Goal: Find specific page/section: Find specific page/section

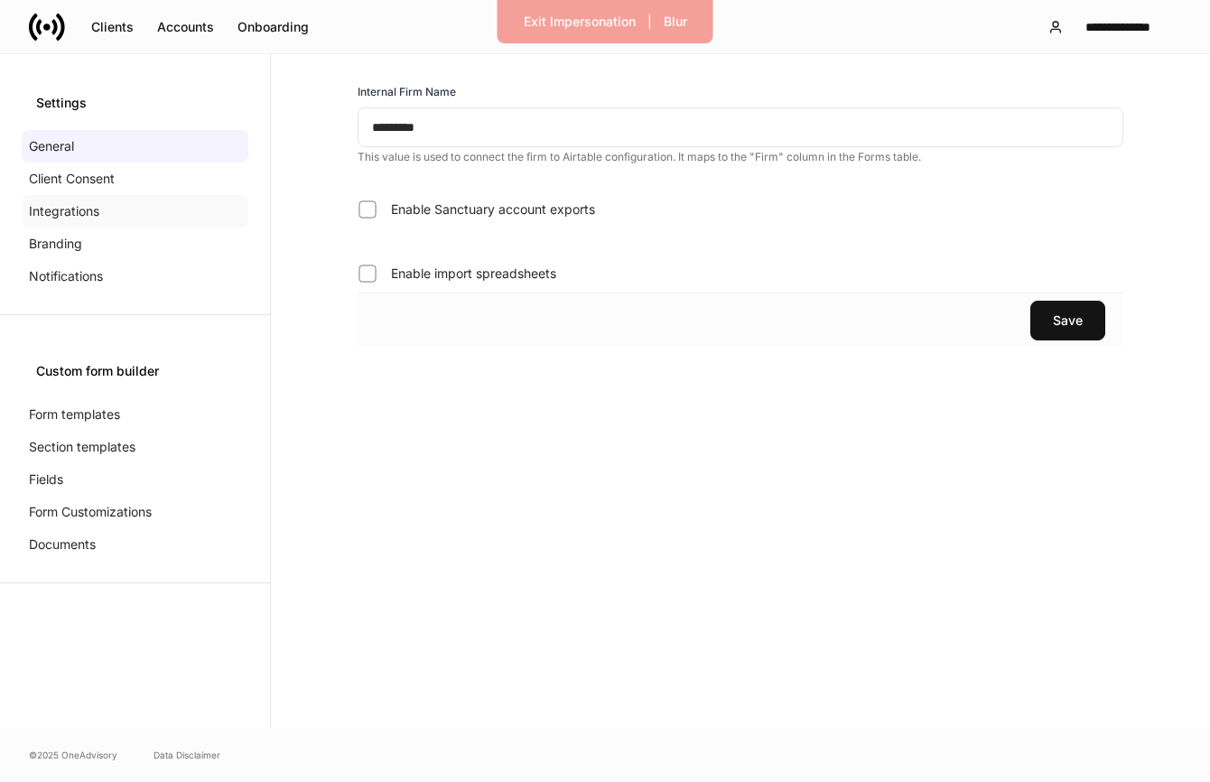
click at [65, 213] on p "Integrations" at bounding box center [64, 211] width 70 height 18
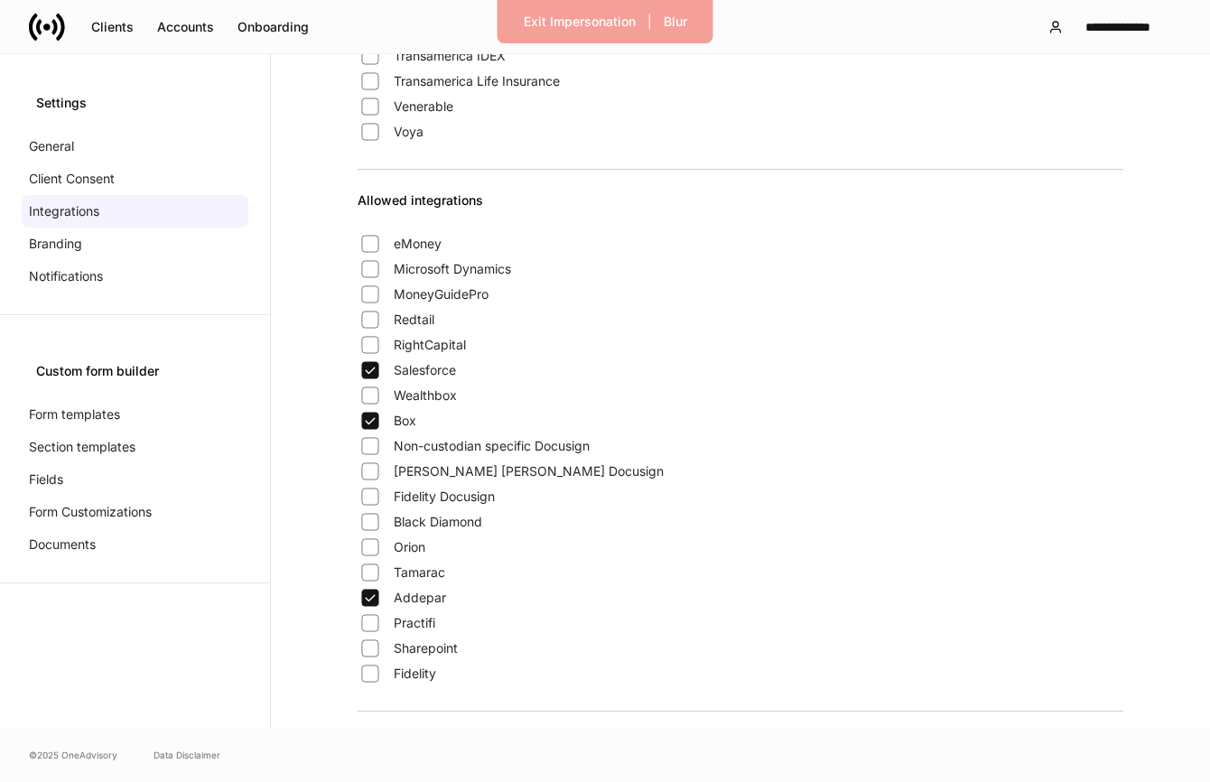
scroll to position [1317, 0]
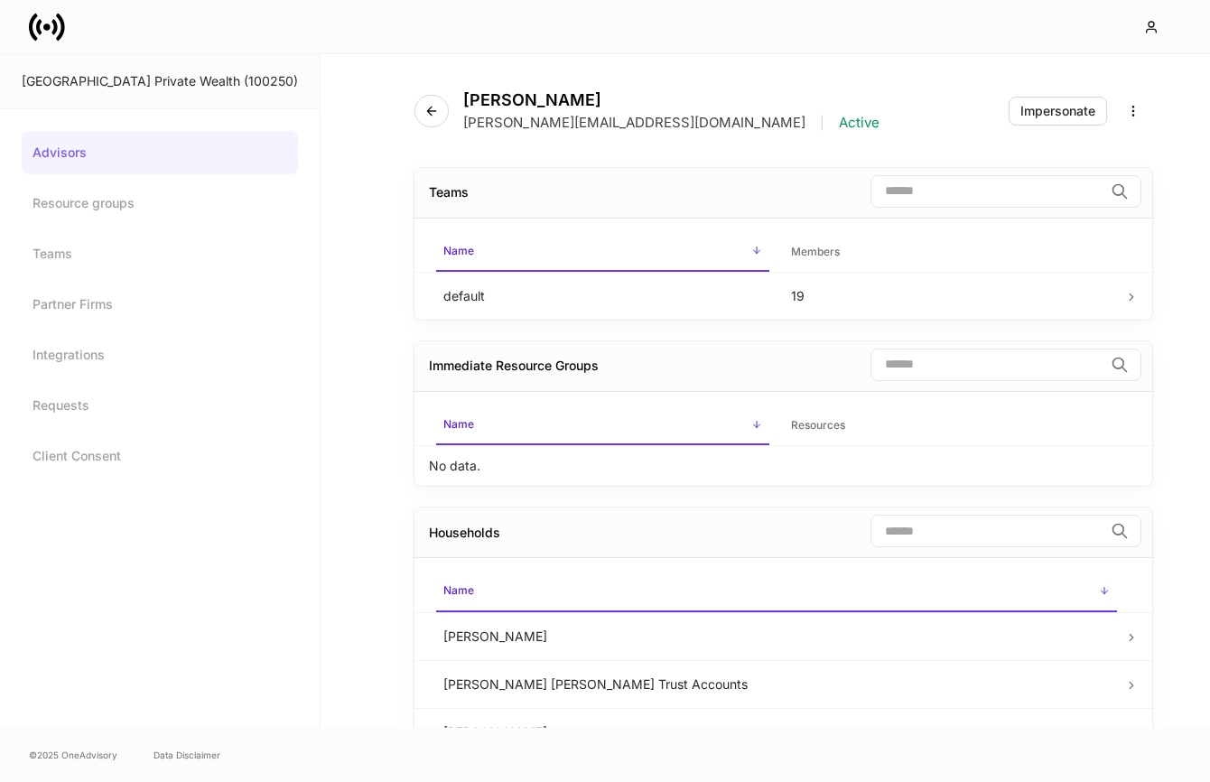
click at [51, 13] on icon at bounding box center [47, 27] width 36 height 36
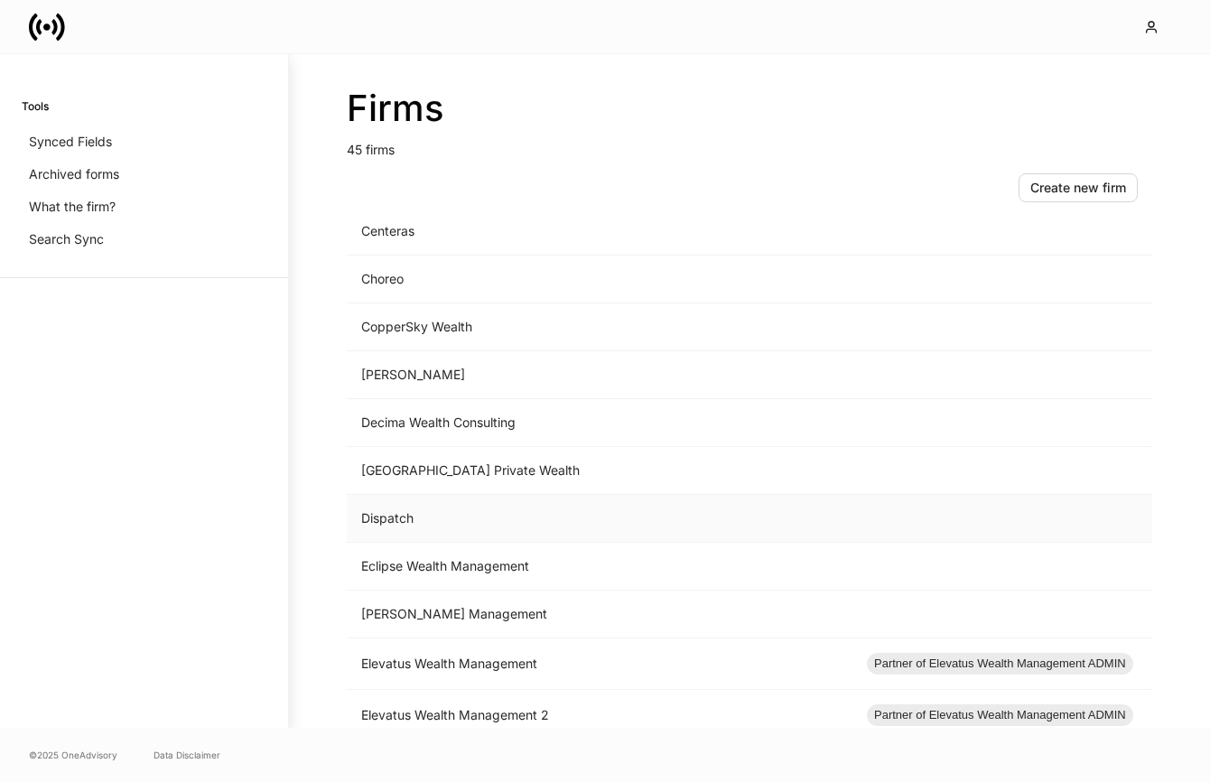
scroll to position [721, 0]
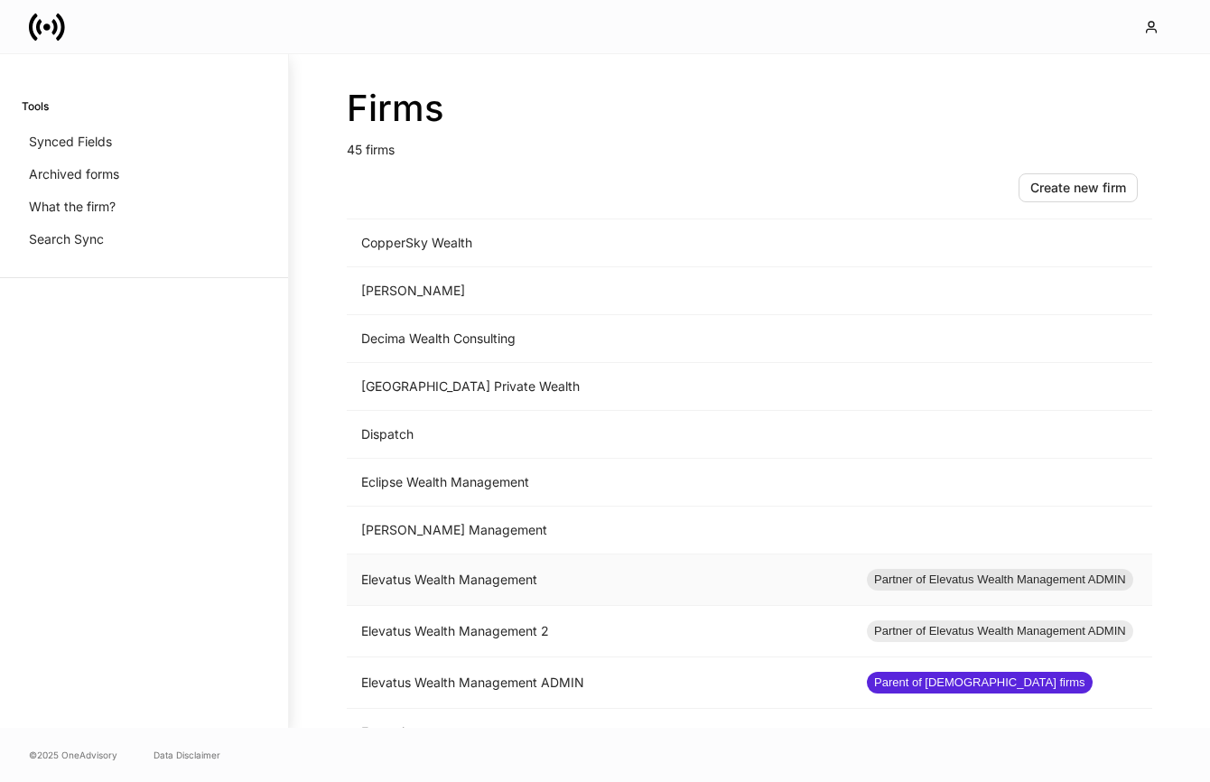
click at [481, 582] on td "Elevatus Wealth Management" at bounding box center [599, 579] width 505 height 51
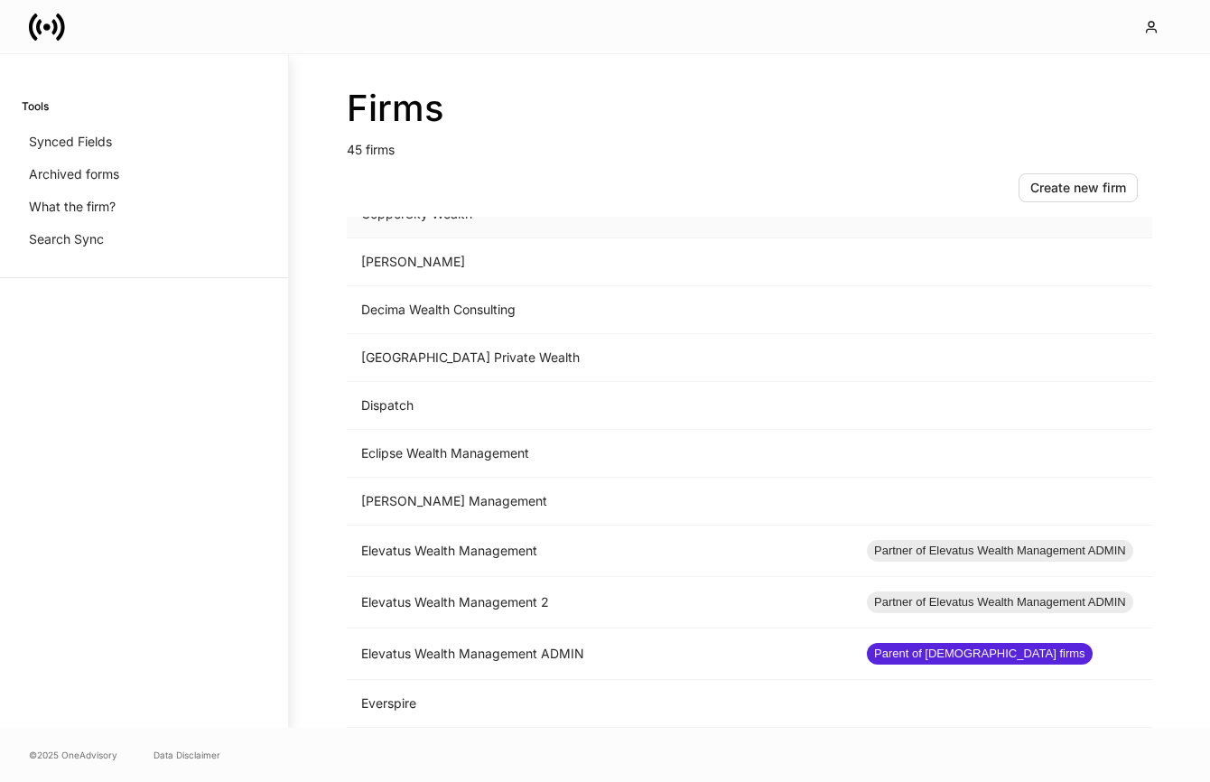
scroll to position [897, 0]
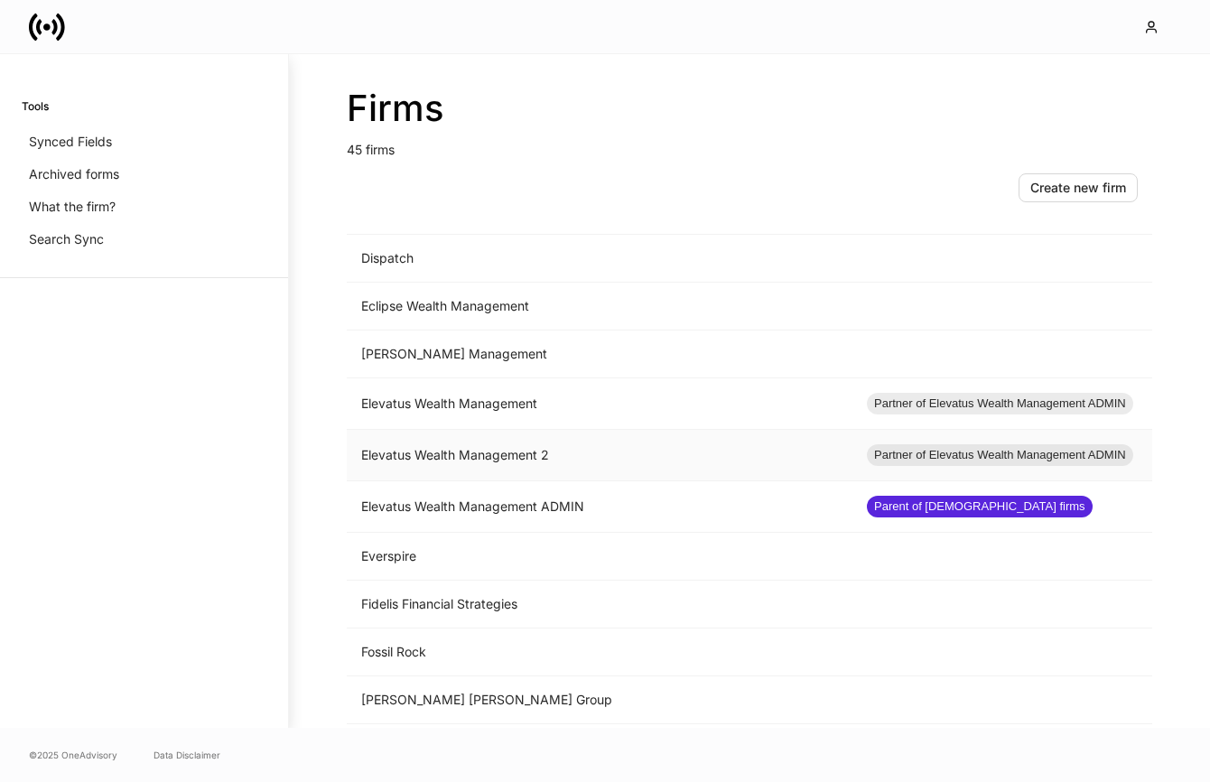
click at [501, 464] on td "Elevatus Wealth Management 2" at bounding box center [599, 455] width 505 height 51
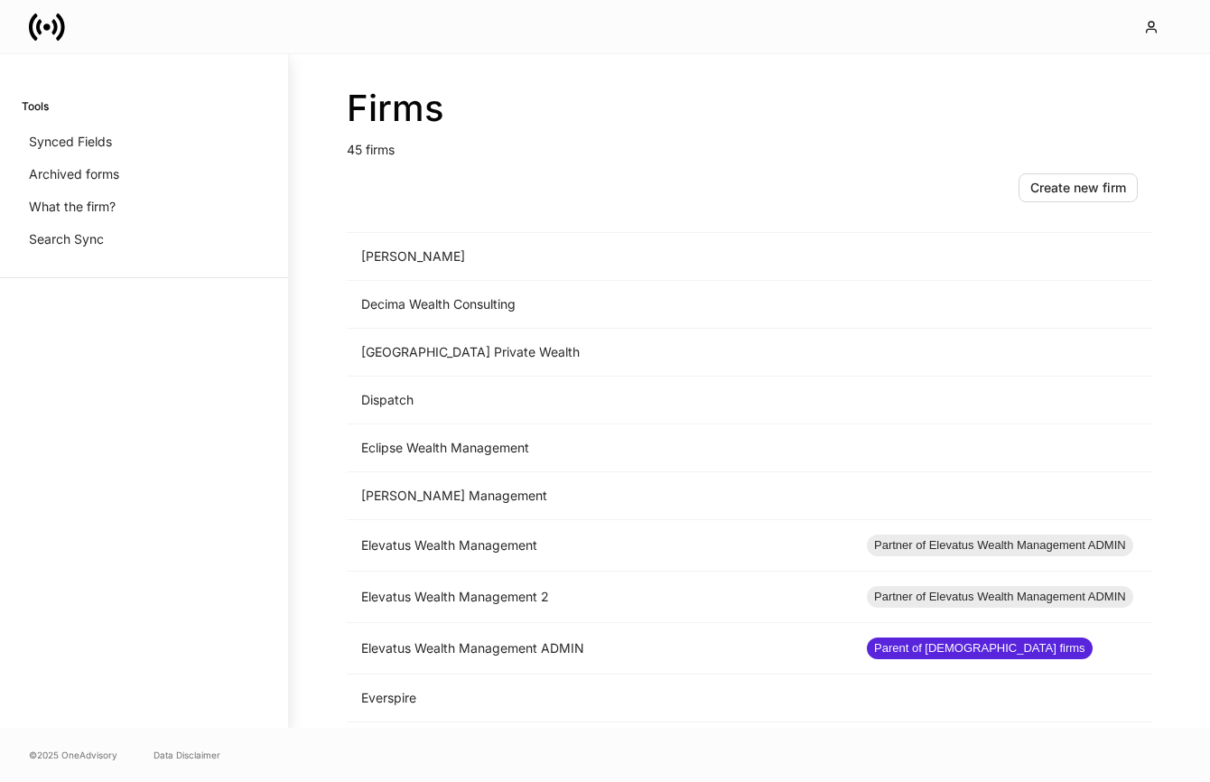
scroll to position [788, 0]
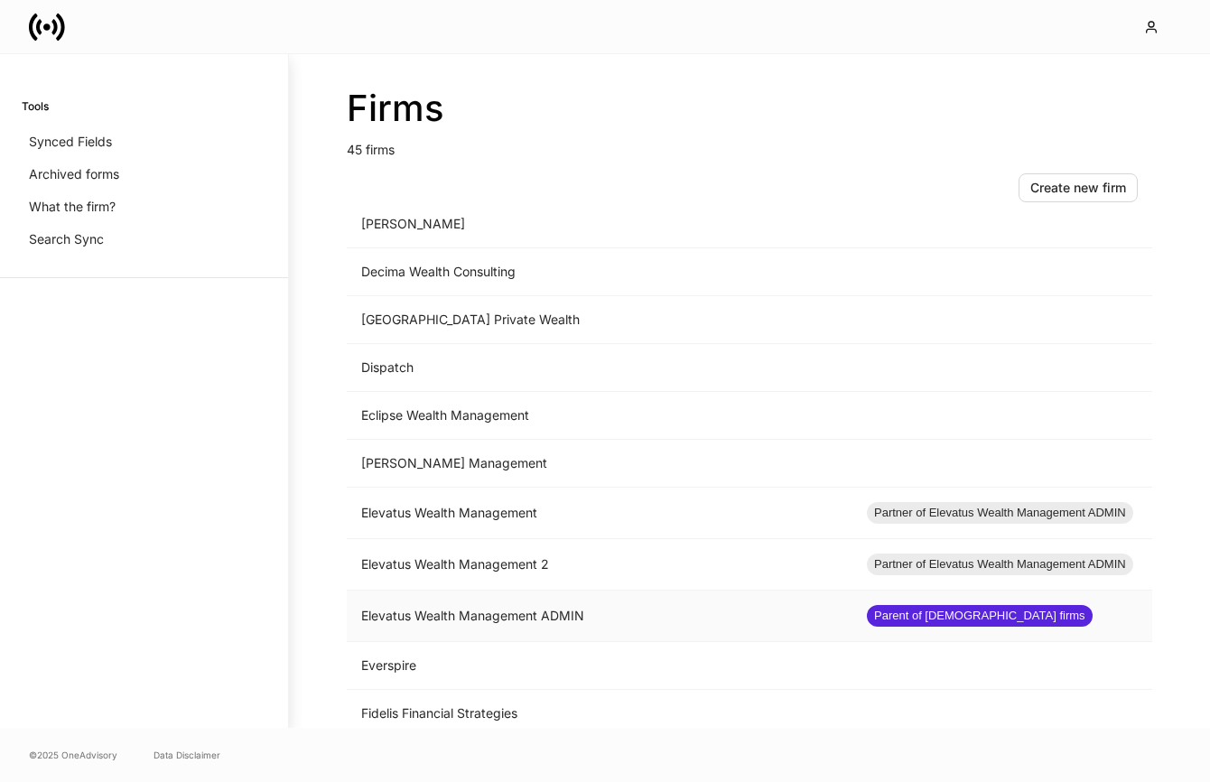
click at [528, 614] on td "Elevatus Wealth Management ADMIN" at bounding box center [599, 615] width 505 height 51
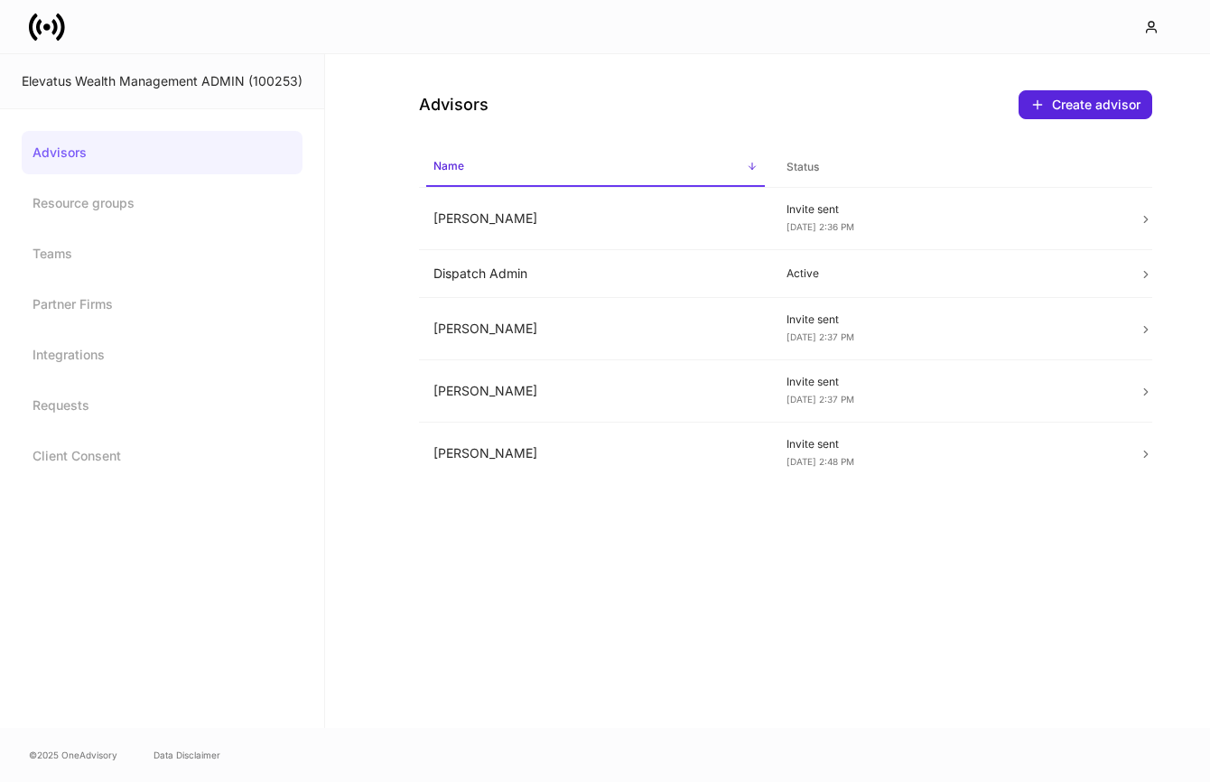
click at [209, 154] on link "Advisors" at bounding box center [162, 152] width 281 height 43
click at [59, 32] on icon at bounding box center [47, 27] width 36 height 36
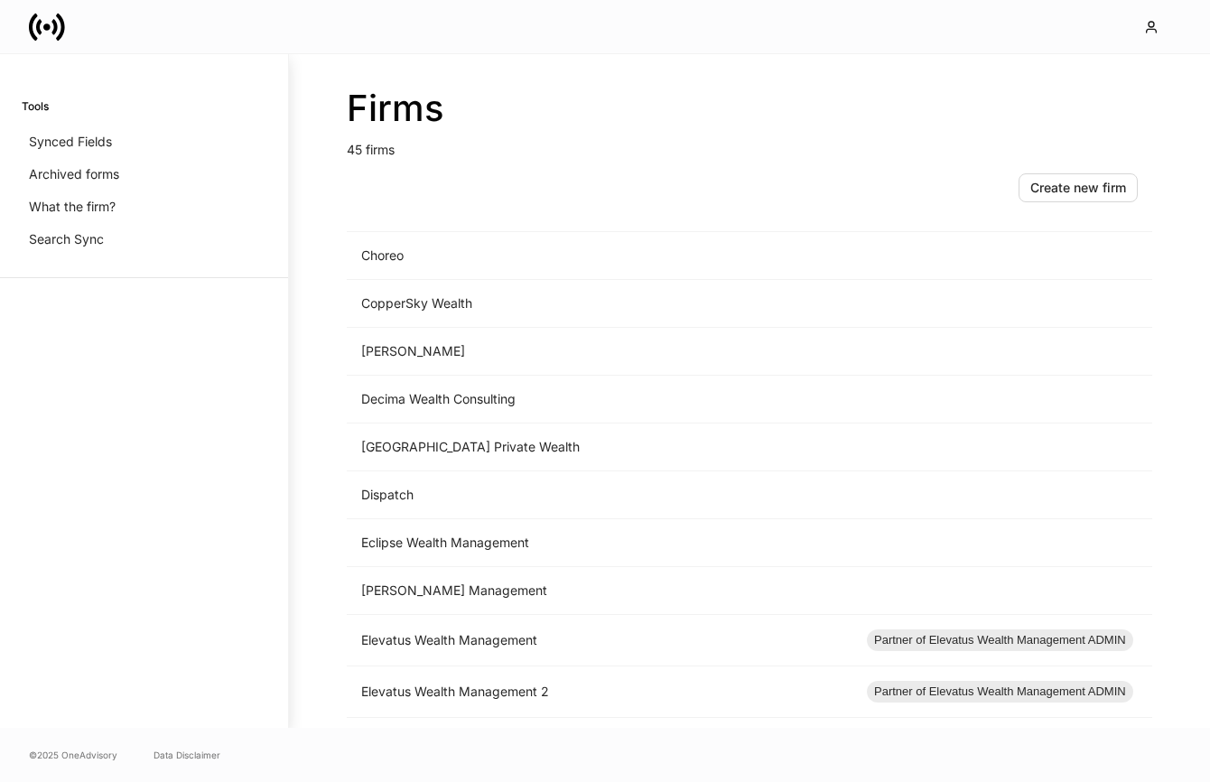
scroll to position [945, 0]
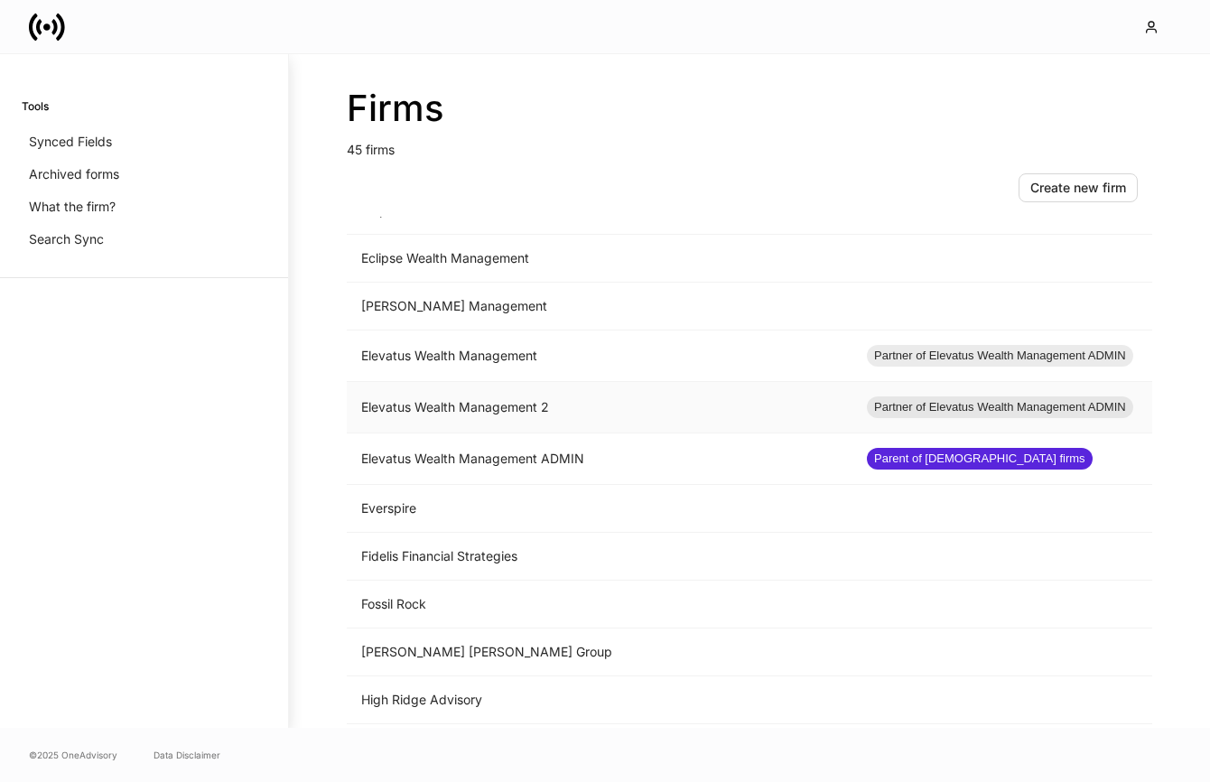
click at [582, 406] on td "Elevatus Wealth Management 2" at bounding box center [599, 407] width 505 height 51
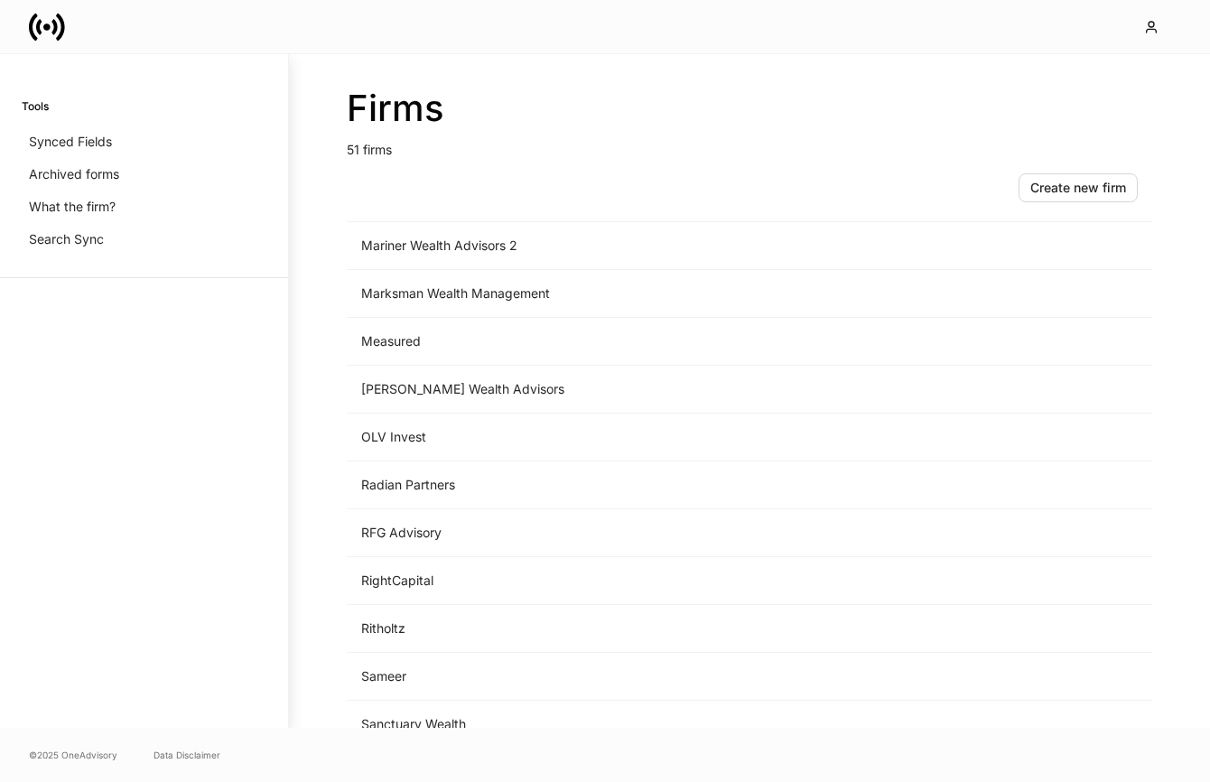
scroll to position [1801, 0]
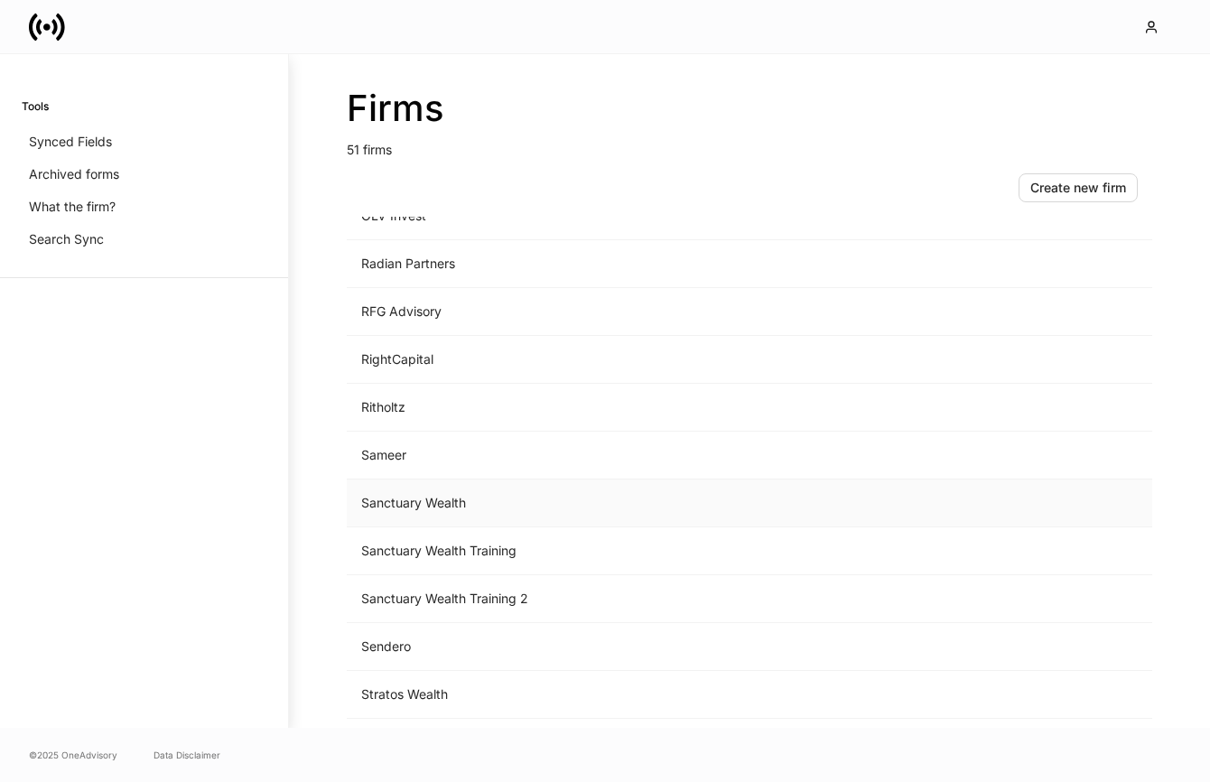
click at [449, 503] on td "Sanctuary Wealth" at bounding box center [599, 503] width 505 height 48
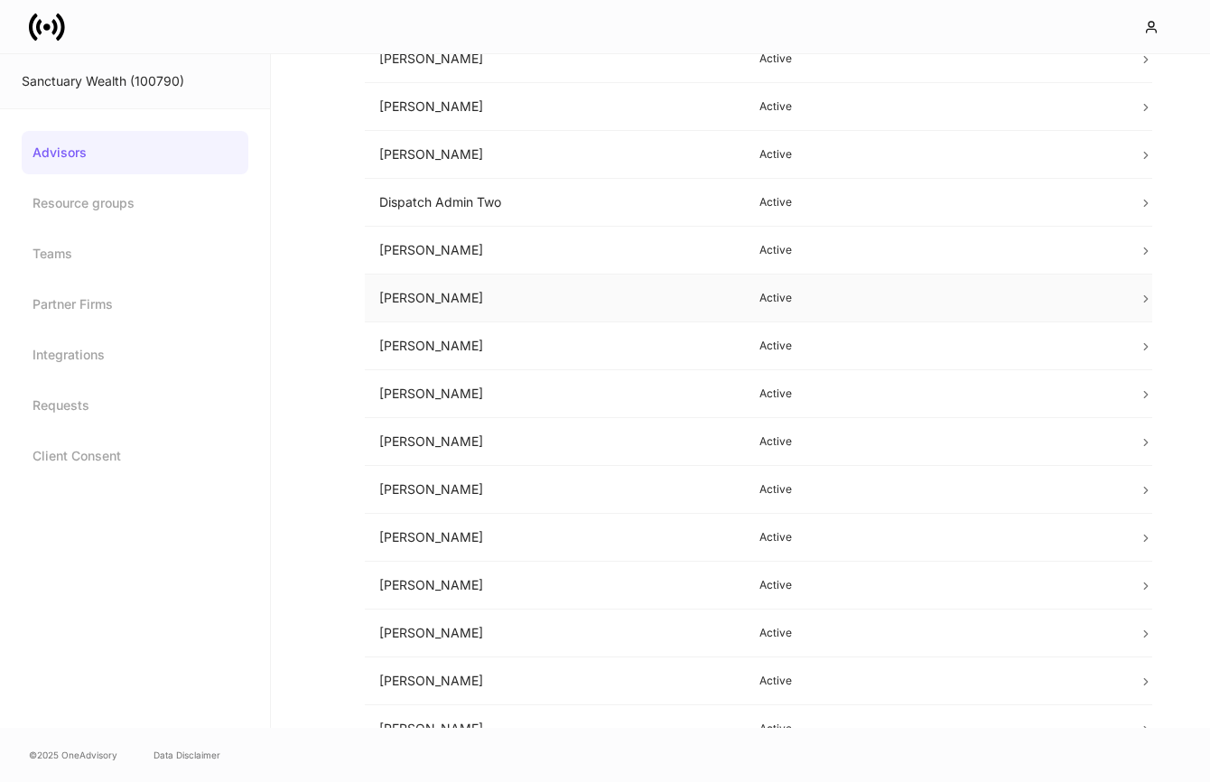
scroll to position [425, 0]
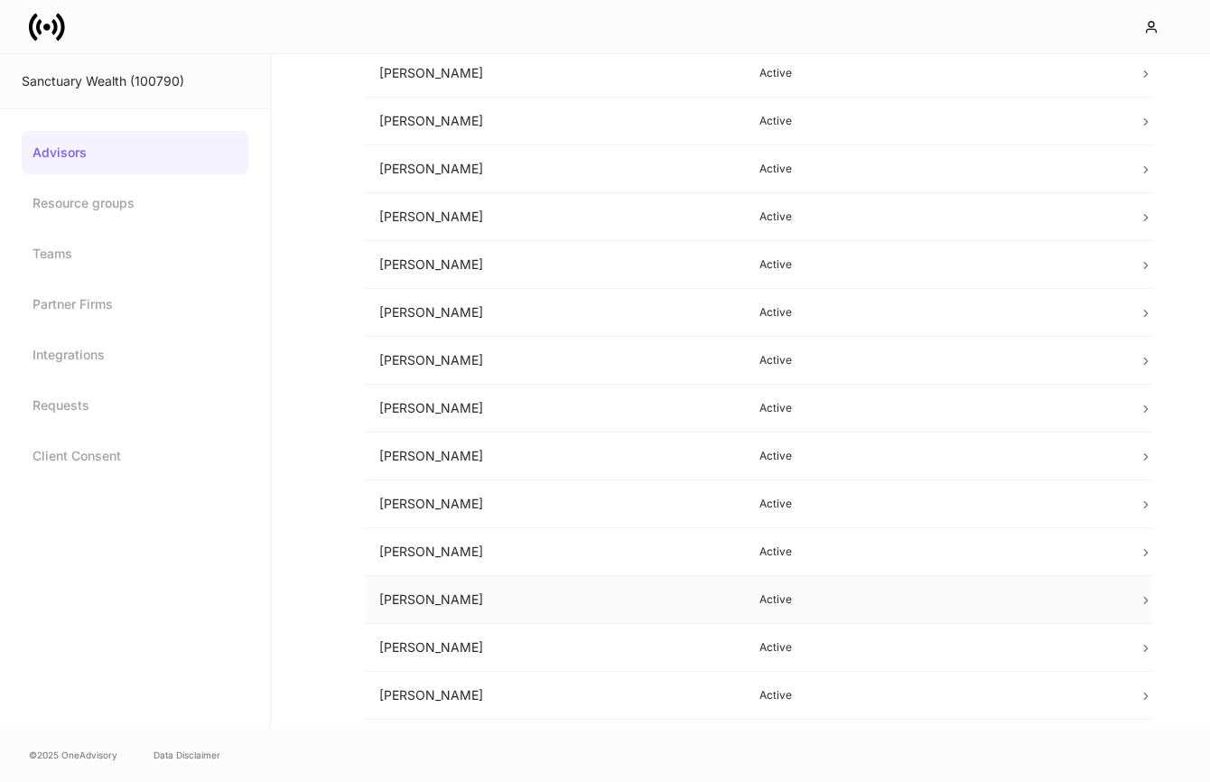
click at [510, 596] on td "Olivia Fleming" at bounding box center [555, 600] width 380 height 48
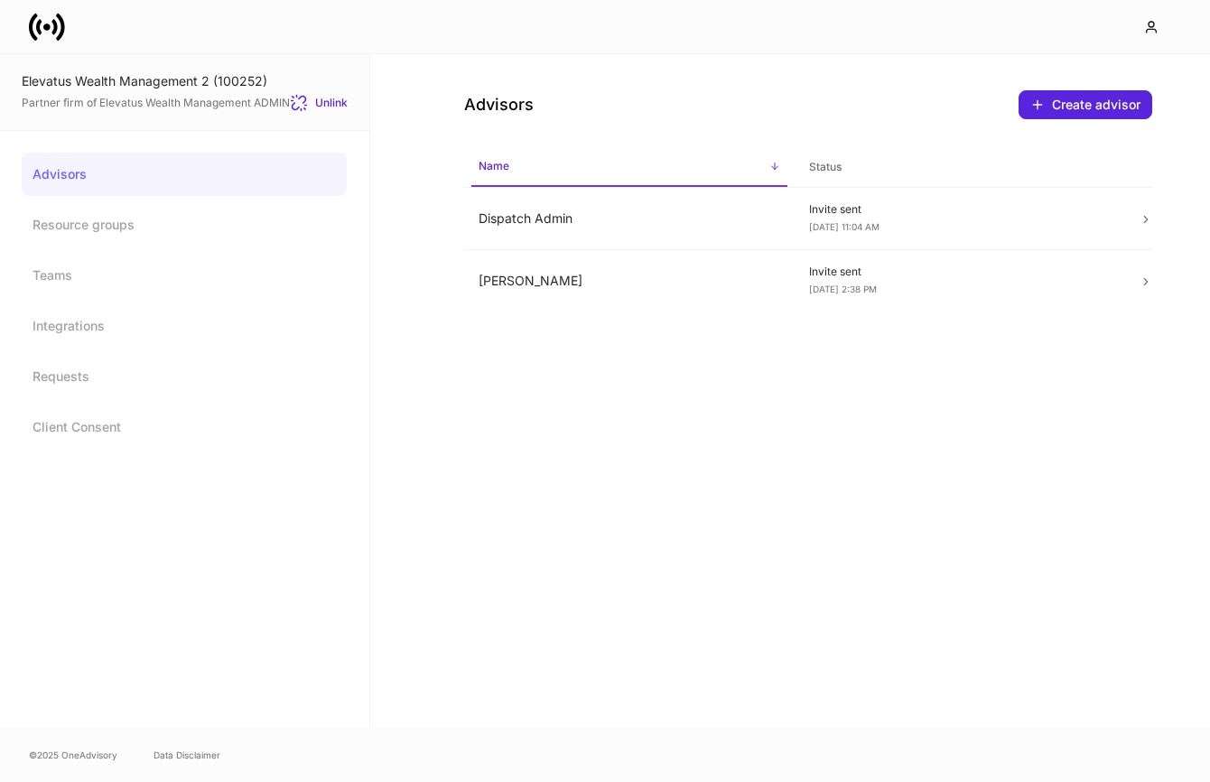
click at [54, 29] on icon at bounding box center [53, 26] width 5 height 15
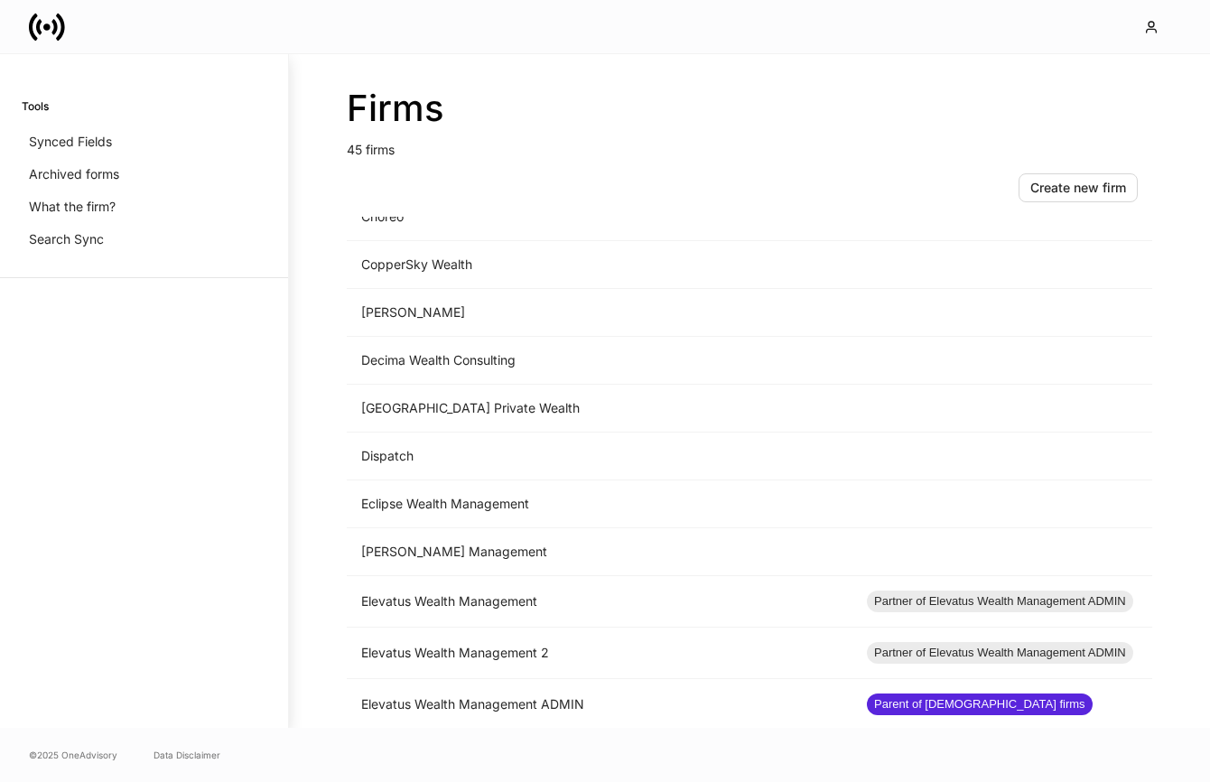
scroll to position [717, 0]
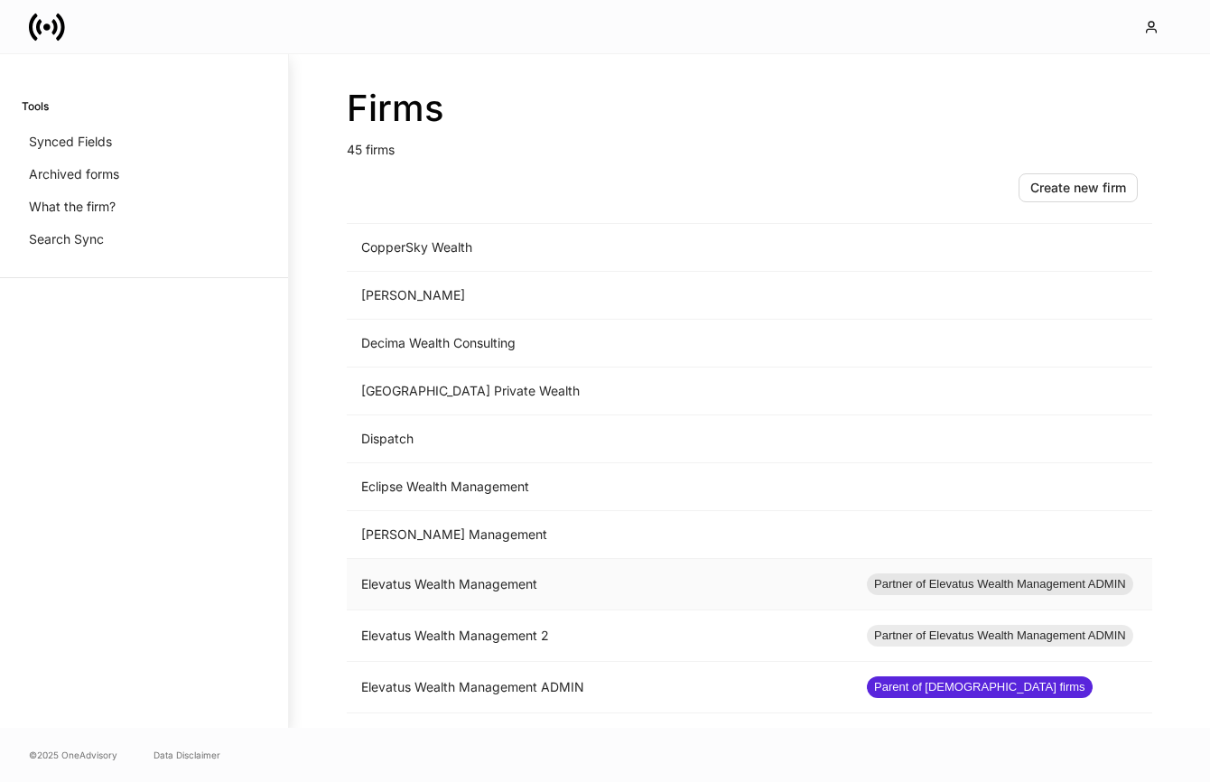
click at [575, 579] on td "Elevatus Wealth Management" at bounding box center [599, 584] width 505 height 51
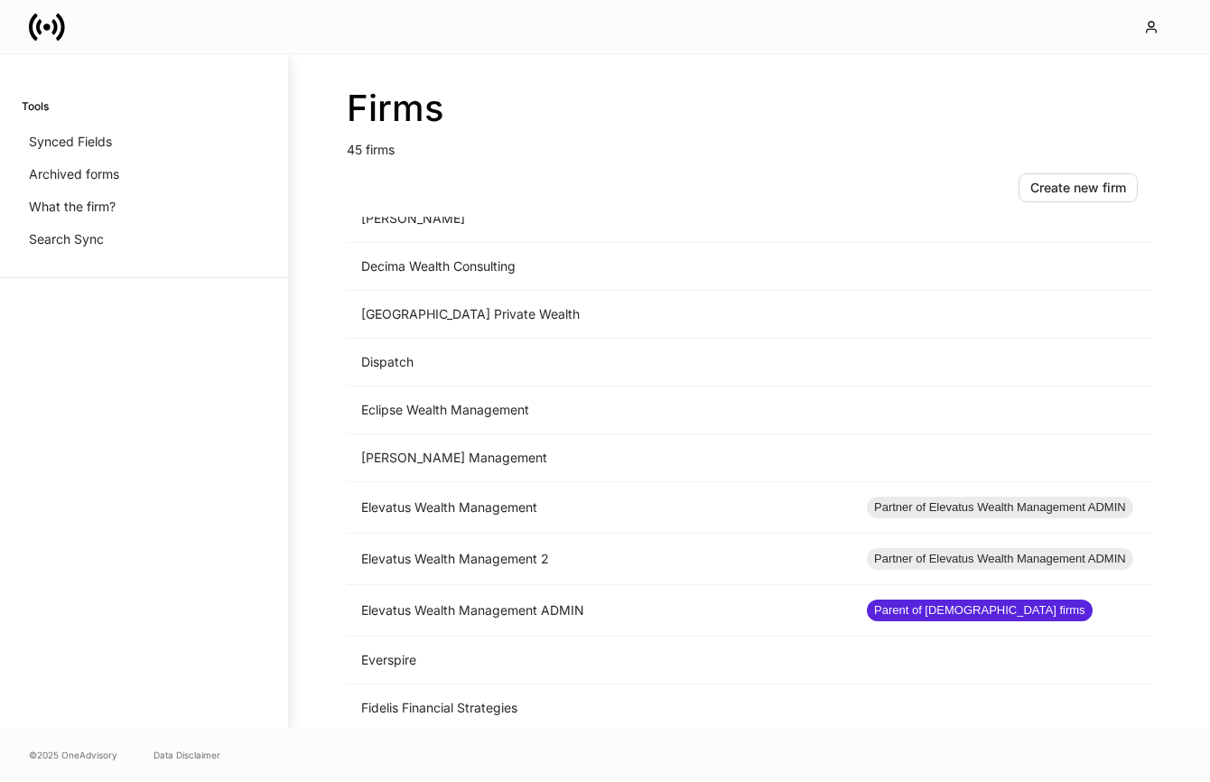
scroll to position [797, 0]
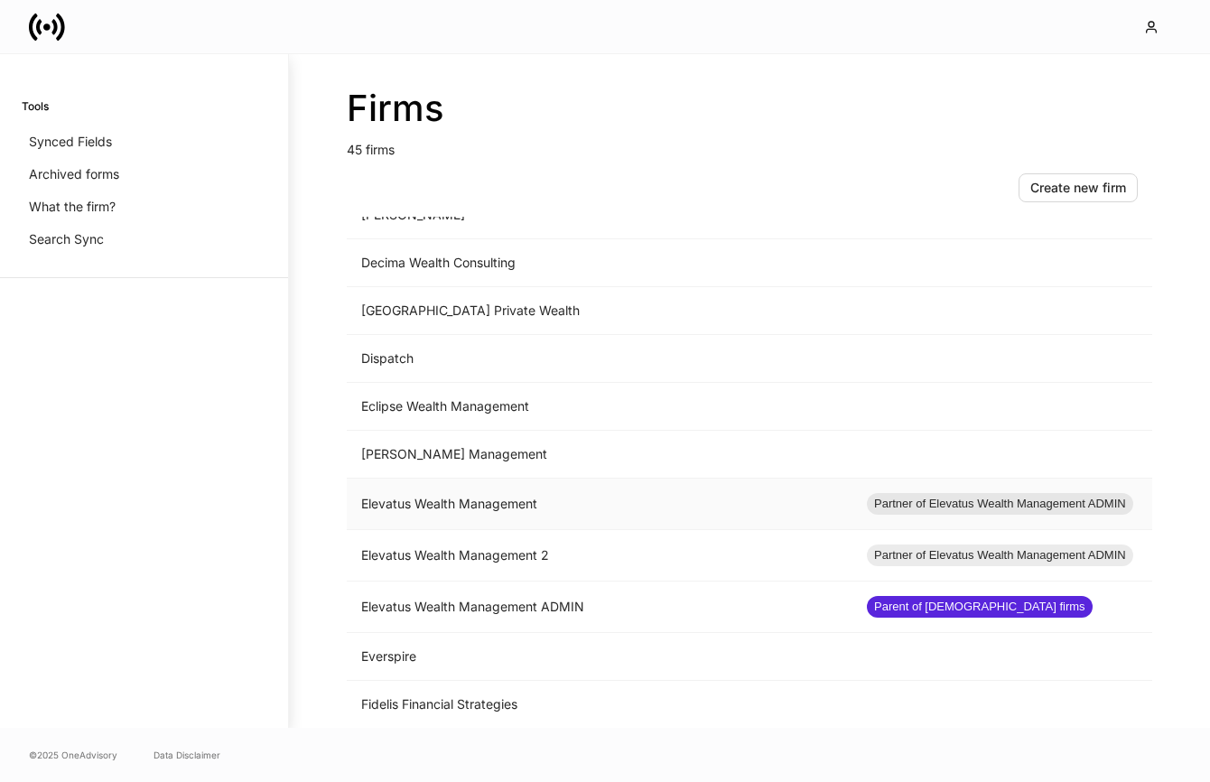
click at [503, 509] on td "Elevatus Wealth Management" at bounding box center [599, 503] width 505 height 51
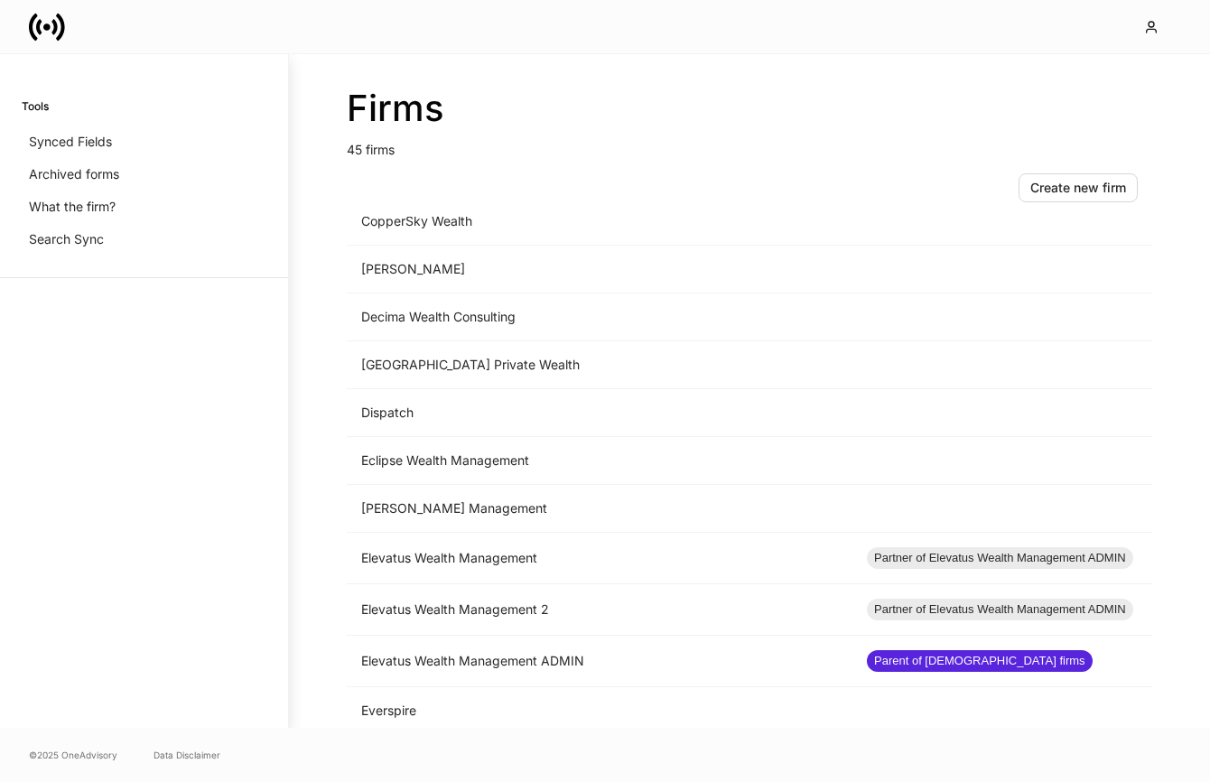
scroll to position [746, 0]
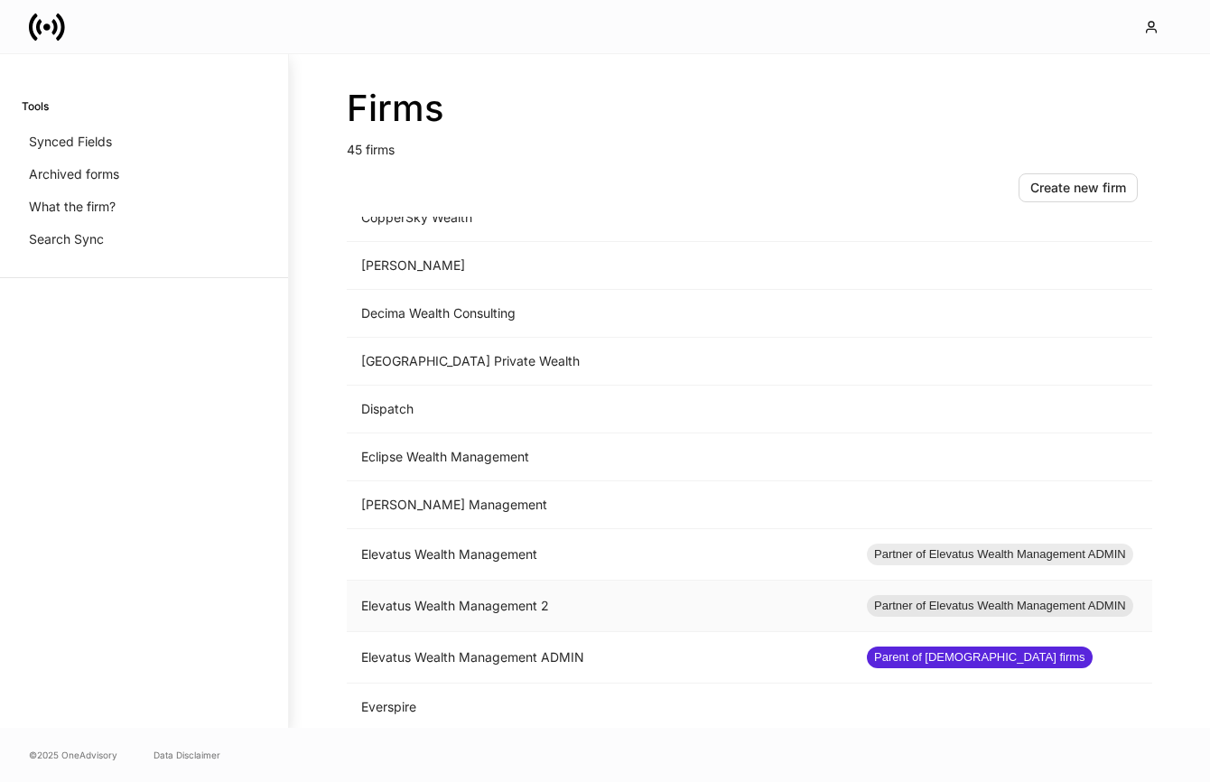
click at [510, 606] on td "Elevatus Wealth Management 2" at bounding box center [599, 605] width 505 height 51
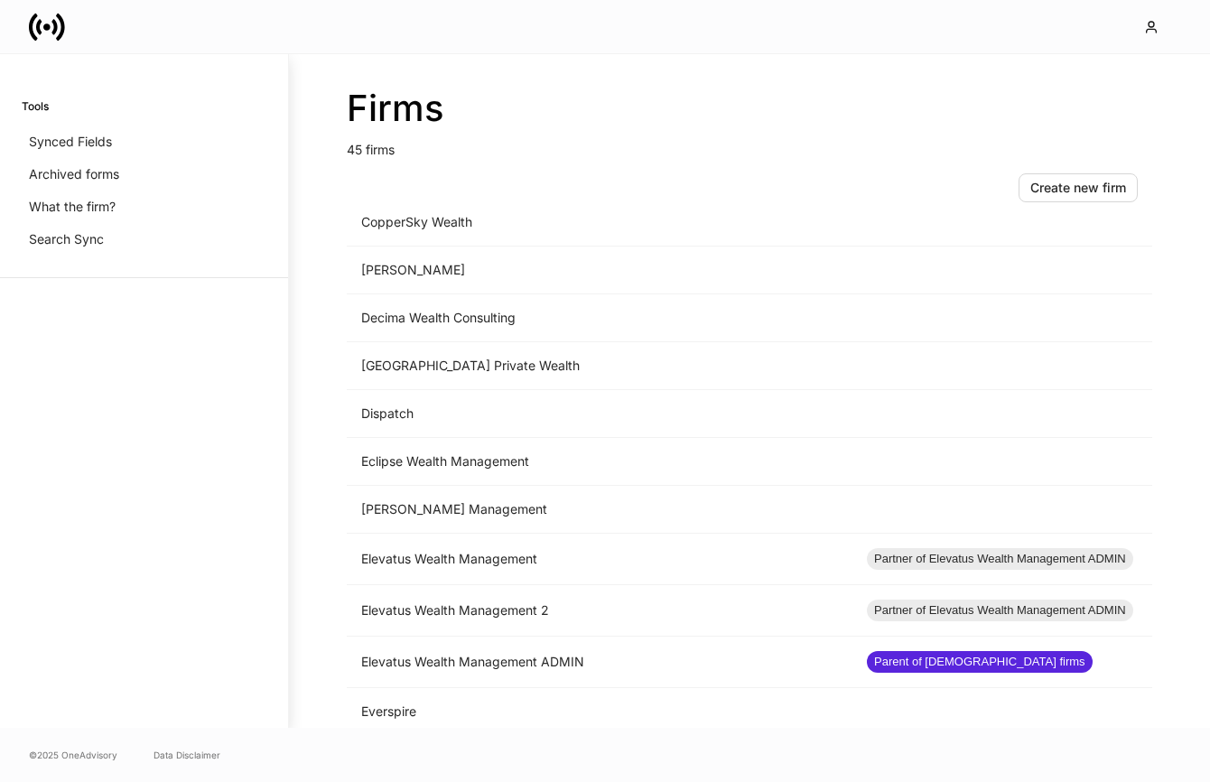
scroll to position [820, 0]
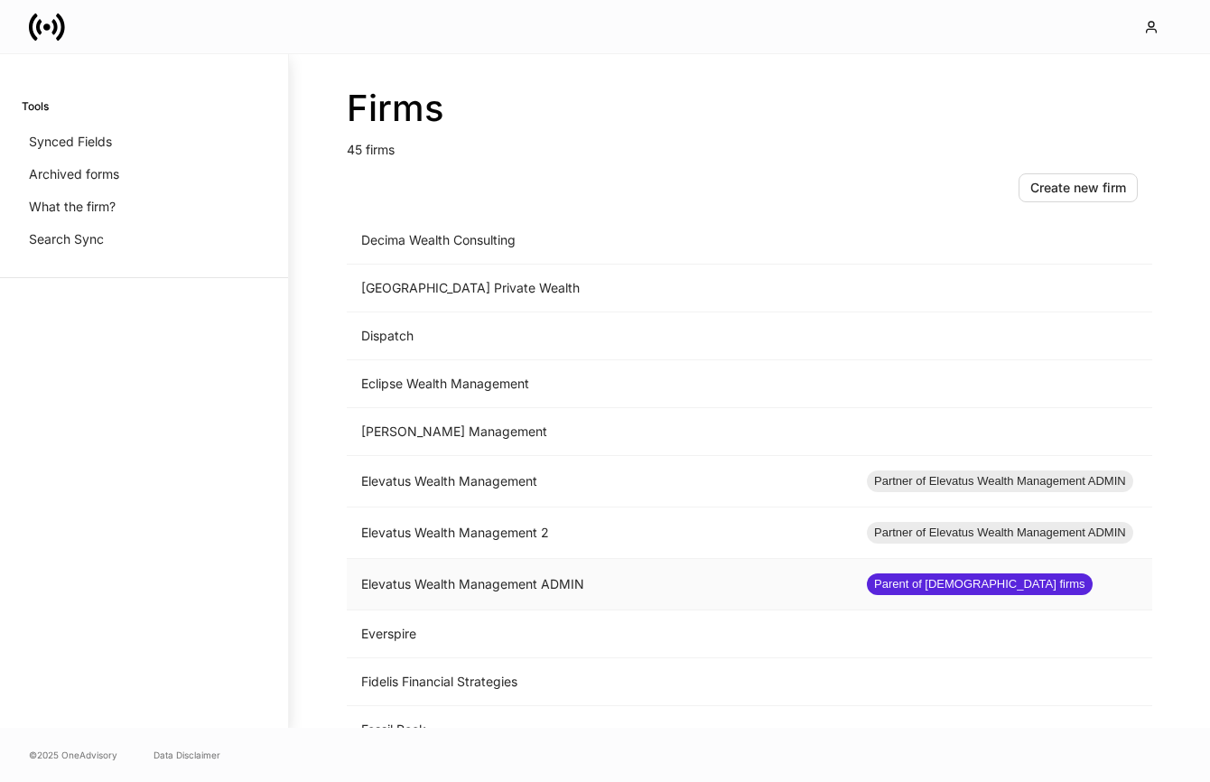
click at [506, 582] on td "Elevatus Wealth Management ADMIN" at bounding box center [599, 584] width 505 height 51
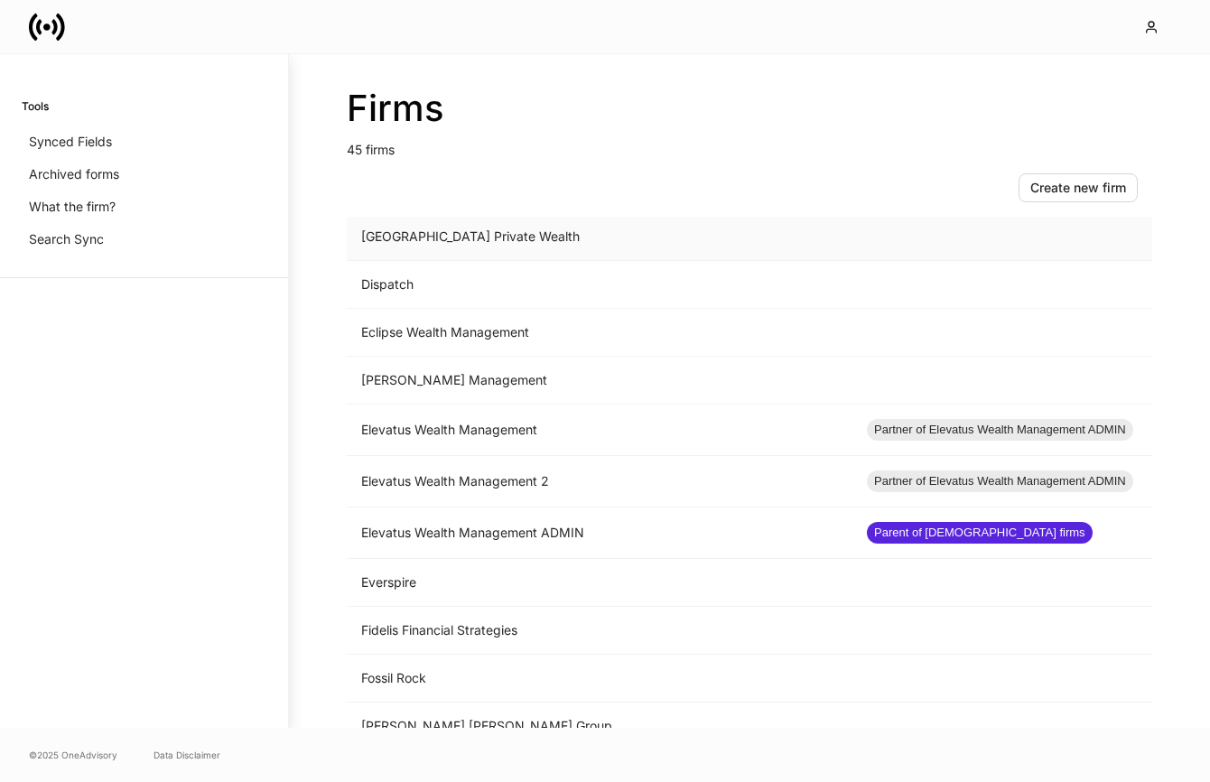
scroll to position [877, 0]
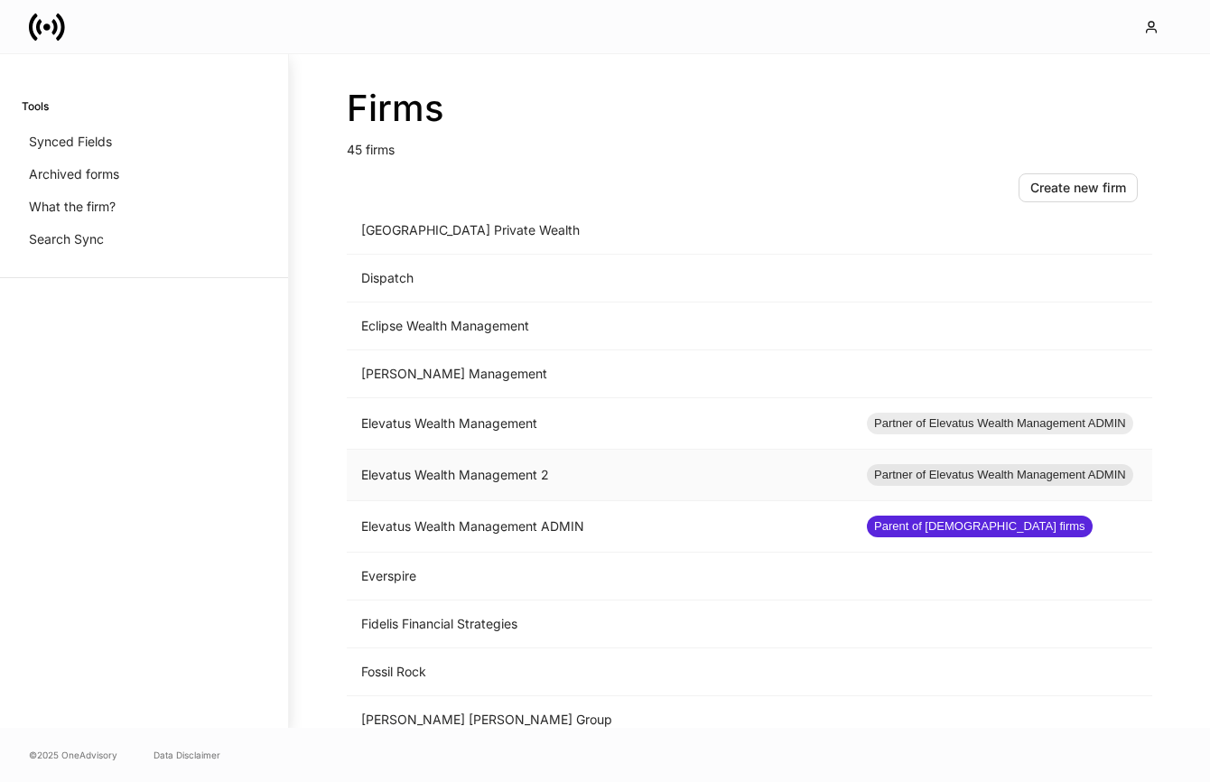
click at [475, 483] on td "Elevatus Wealth Management 2" at bounding box center [599, 475] width 505 height 51
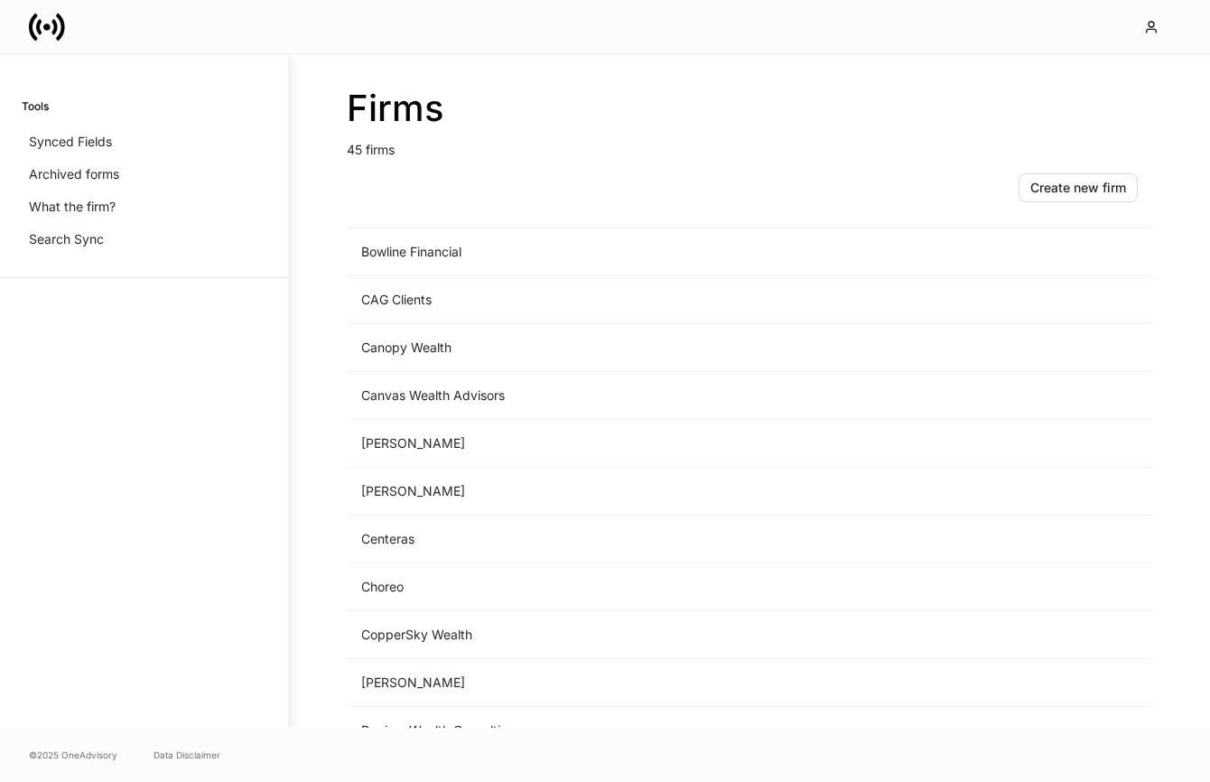
scroll to position [334, 0]
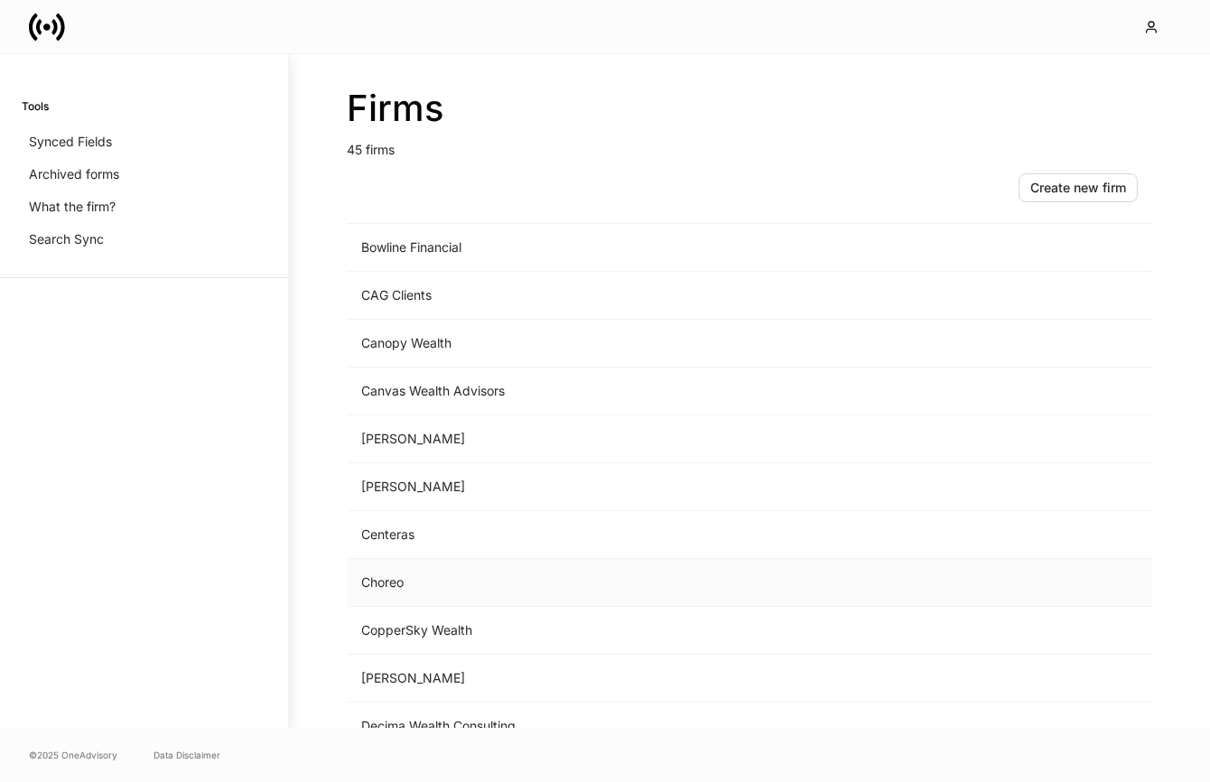
click at [420, 579] on td "Choreo" at bounding box center [599, 583] width 505 height 48
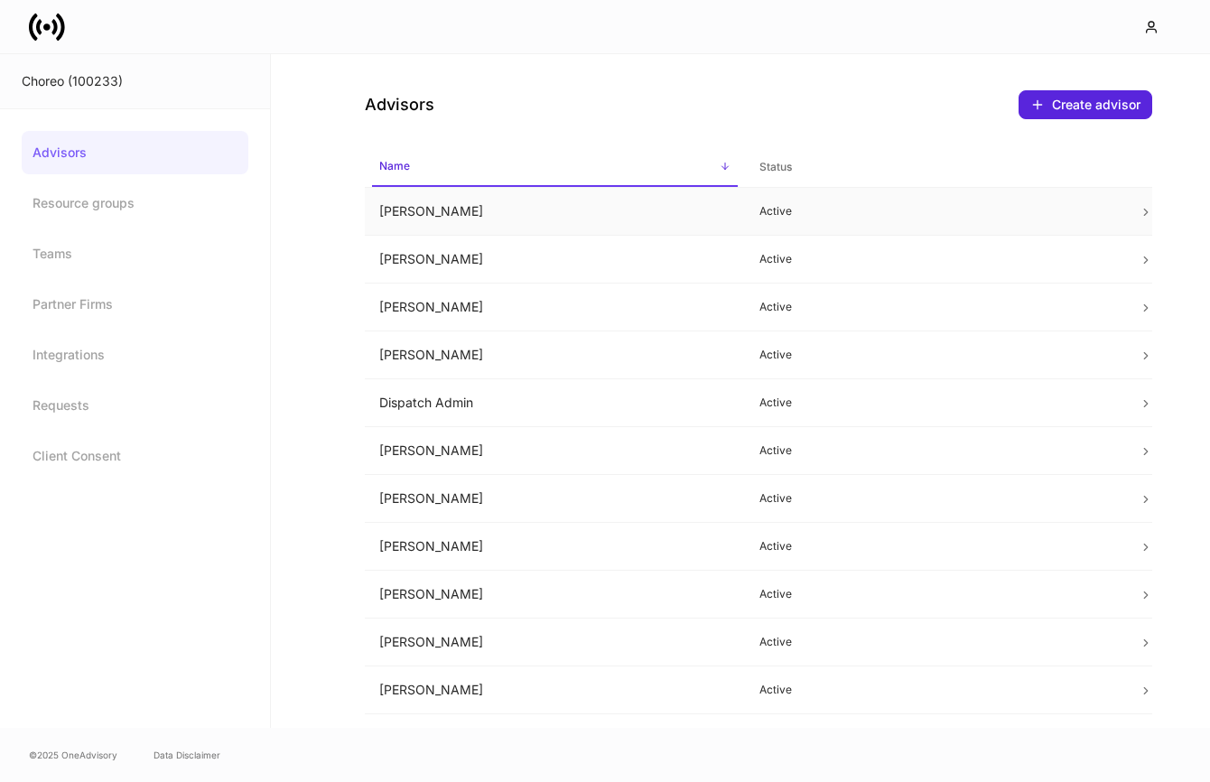
click at [514, 219] on td "[PERSON_NAME]" at bounding box center [555, 212] width 380 height 48
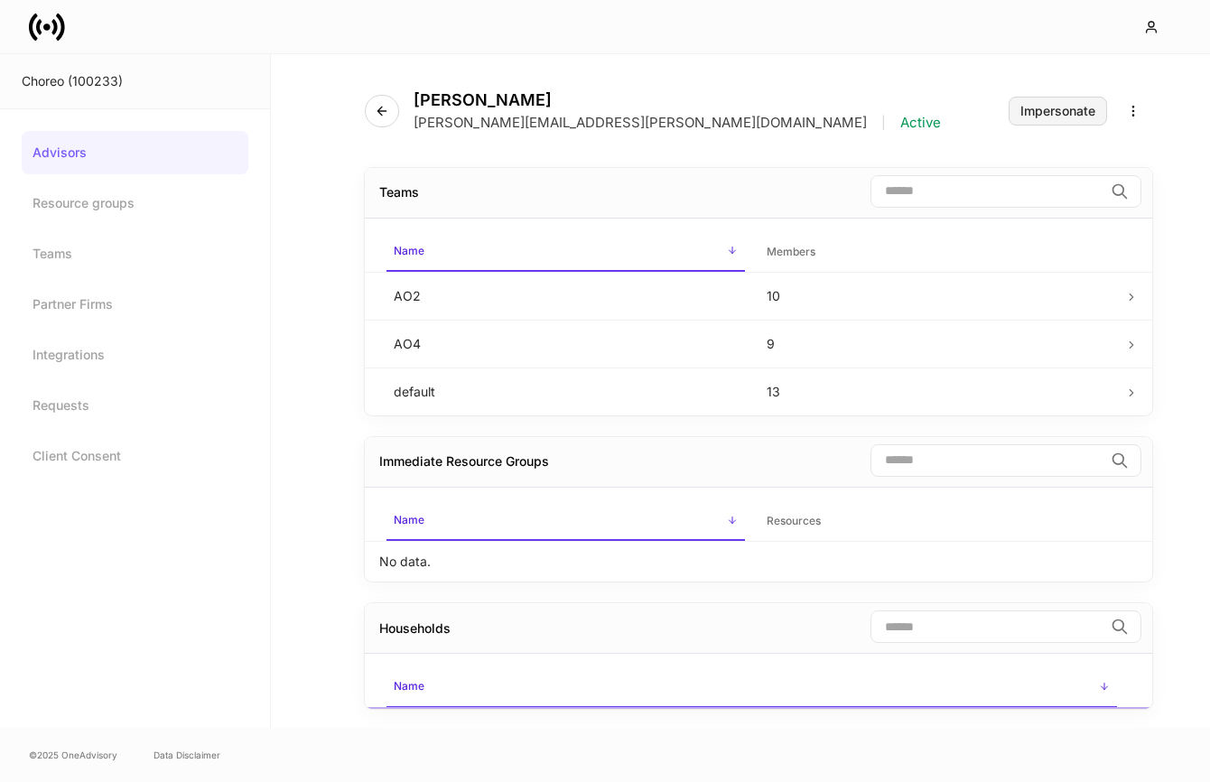
click at [1044, 118] on button "Impersonate" at bounding box center [1057, 111] width 98 height 29
